Goal: Download file/media

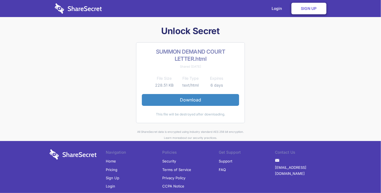
click at [186, 98] on link "Download" at bounding box center [190, 100] width 97 height 12
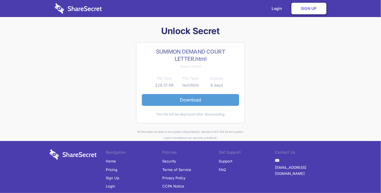
click at [195, 100] on link "Download" at bounding box center [190, 100] width 97 height 12
click at [188, 99] on link "Download" at bounding box center [190, 100] width 97 height 12
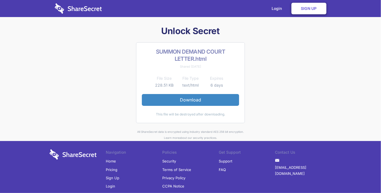
click at [328, 42] on div "Unlock Secret SUMMON DEMAND COURT LETTER.html Shared [DATE] File Size File Type…" at bounding box center [190, 83] width 286 height 116
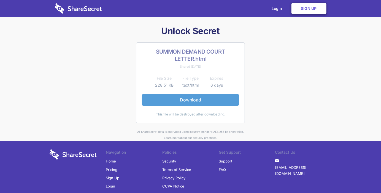
click at [182, 101] on link "Download" at bounding box center [190, 100] width 97 height 12
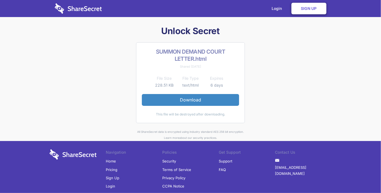
click at [318, 75] on div "Unlock Secret SUMMON DEMAND COURT LETTER.html Shared [DATE] File Size File Type…" at bounding box center [190, 83] width 286 height 116
